Goal: Information Seeking & Learning: Learn about a topic

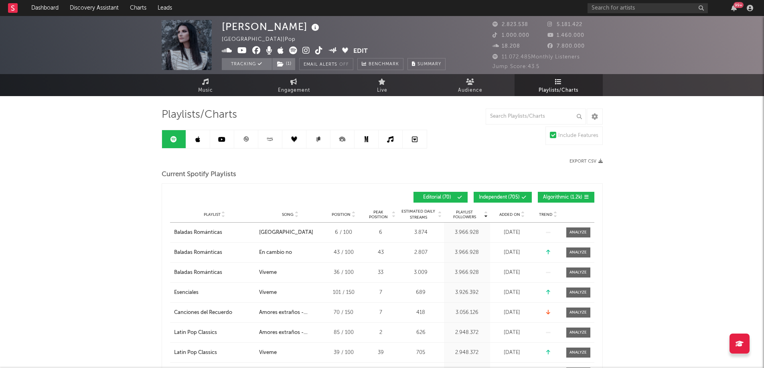
click at [561, 87] on span "Playlists/Charts" at bounding box center [558, 91] width 40 height 10
click at [569, 195] on span at bounding box center [569, 197] width 1 height 5
click at [516, 193] on button "Independent ( 705 )" at bounding box center [502, 197] width 58 height 11
click at [512, 214] on span "Added On" at bounding box center [509, 214] width 21 height 5
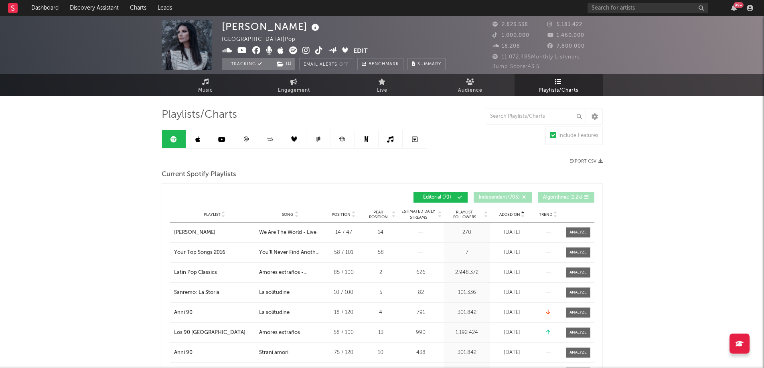
click at [512, 214] on span "Added On" at bounding box center [509, 214] width 21 height 5
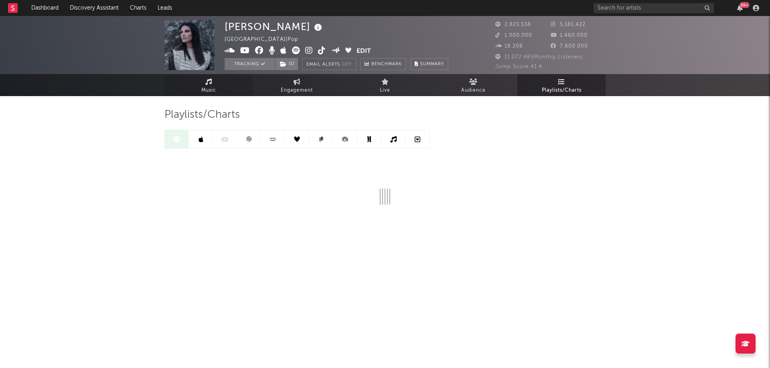
click at [205, 87] on span "Music" at bounding box center [208, 91] width 15 height 10
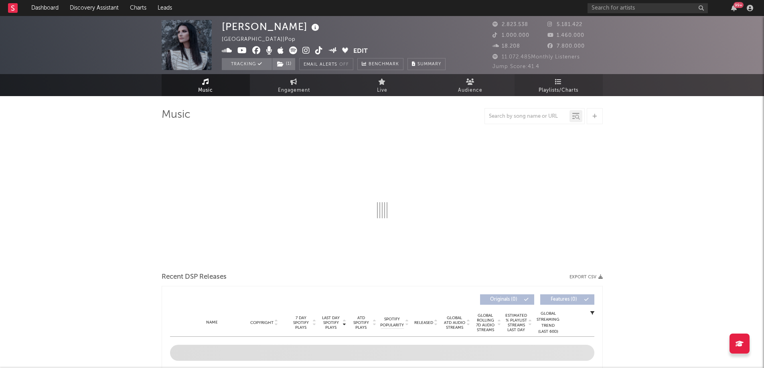
select select "6m"
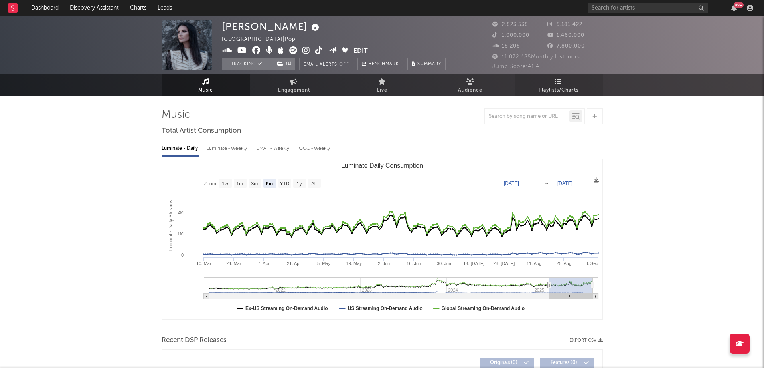
click at [566, 90] on span "Playlists/Charts" at bounding box center [558, 91] width 40 height 10
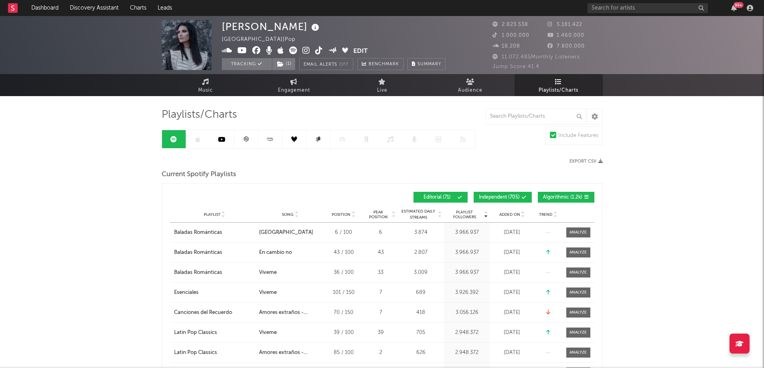
drag, startPoint x: 564, startPoint y: 194, endPoint x: 534, endPoint y: 194, distance: 30.1
click at [564, 194] on button "Algorithmic ( 1.2k )" at bounding box center [566, 197] width 57 height 11
click at [534, 194] on div "Editorial ( 71 ) Independent ( 705 ) Algorithmic ( 1.2k )" at bounding box center [488, 197] width 212 height 11
click at [511, 196] on span "Independent ( 705 )" at bounding box center [499, 197] width 41 height 5
click at [514, 218] on div "Playlist City Song Position Peak Position Estimated Daily Streams Playlist Foll…" at bounding box center [382, 215] width 424 height 16
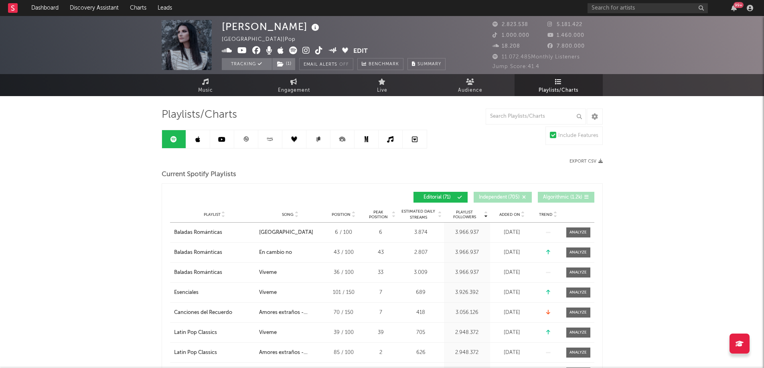
click at [514, 214] on span "Added On" at bounding box center [509, 214] width 21 height 5
click at [201, 85] on link "Music" at bounding box center [206, 85] width 88 height 22
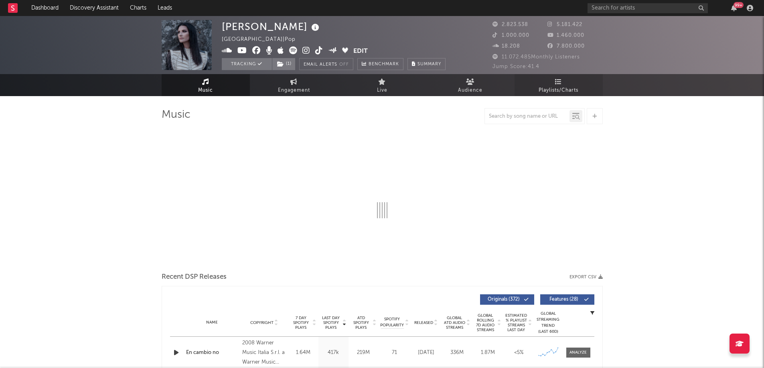
select select "6m"
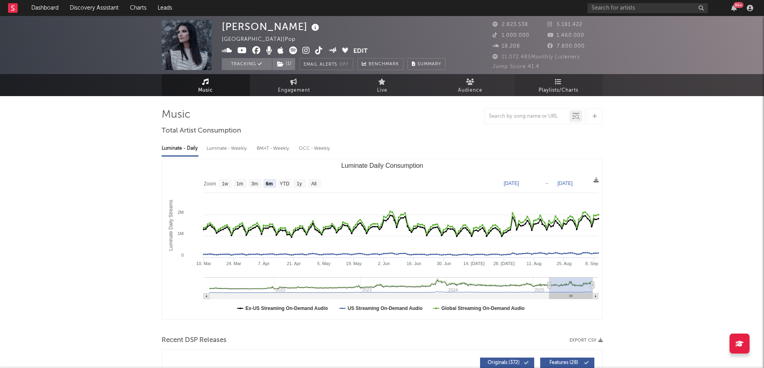
click at [558, 85] on icon at bounding box center [558, 82] width 7 height 6
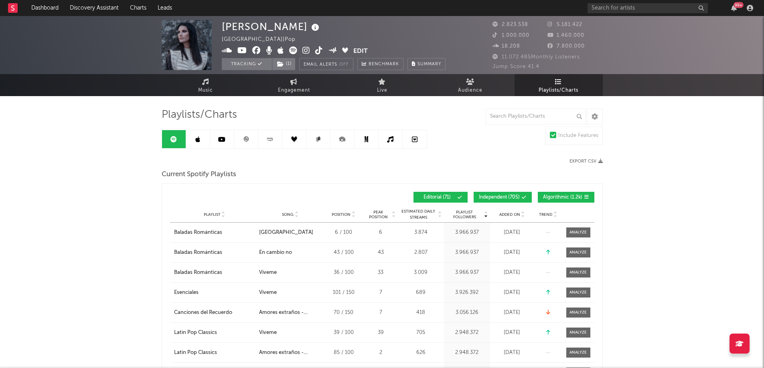
drag, startPoint x: 583, startPoint y: 198, endPoint x: 520, endPoint y: 194, distance: 62.2
click at [582, 196] on div at bounding box center [585, 197] width 7 height 5
click at [515, 196] on span "Independent ( 705 )" at bounding box center [499, 197] width 41 height 5
click at [511, 216] on span "Added On" at bounding box center [509, 214] width 21 height 5
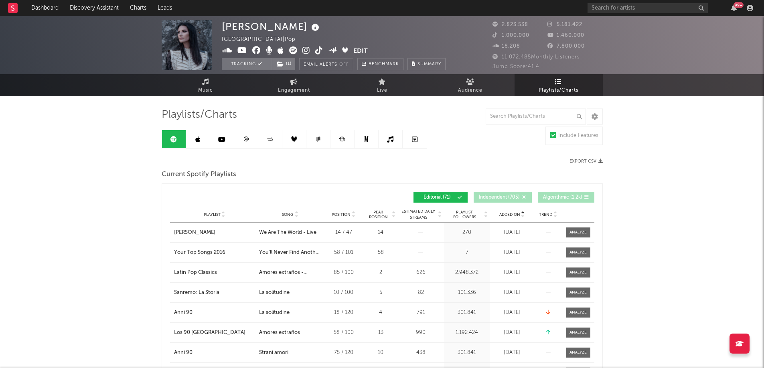
click at [506, 216] on span "Added On" at bounding box center [509, 214] width 21 height 5
click at [202, 82] on icon at bounding box center [205, 82] width 7 height 6
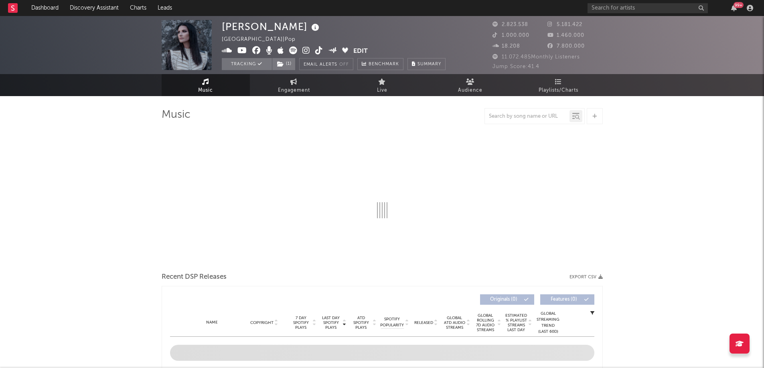
select select "6m"
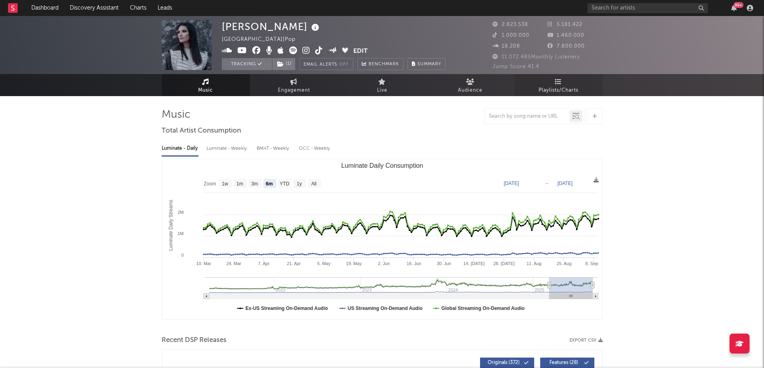
click at [575, 86] on span "Playlists/Charts" at bounding box center [558, 91] width 40 height 10
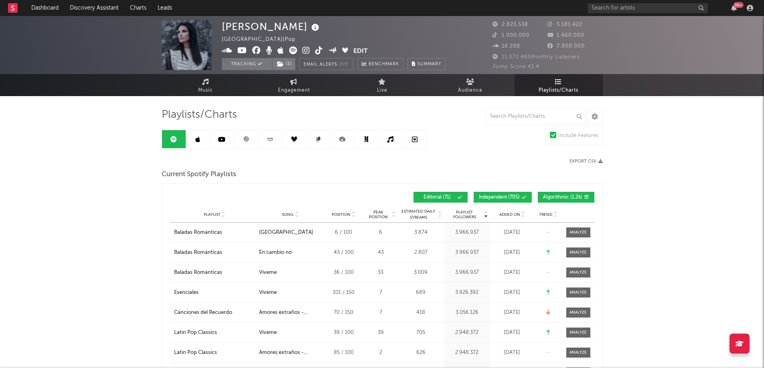
drag, startPoint x: 209, startPoint y: 79, endPoint x: 392, endPoint y: 9, distance: 196.3
click at [209, 79] on link "Music" at bounding box center [206, 85] width 88 height 22
